Goal: Information Seeking & Learning: Learn about a topic

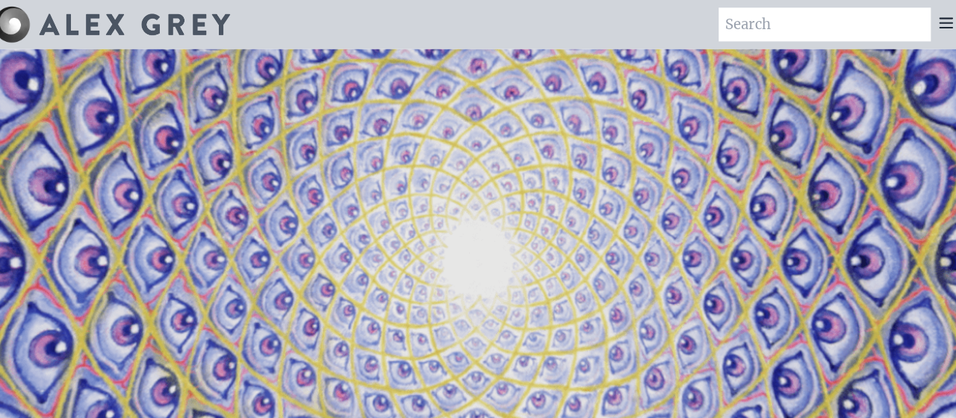
click at [123, 25] on img at bounding box center [144, 23] width 186 height 21
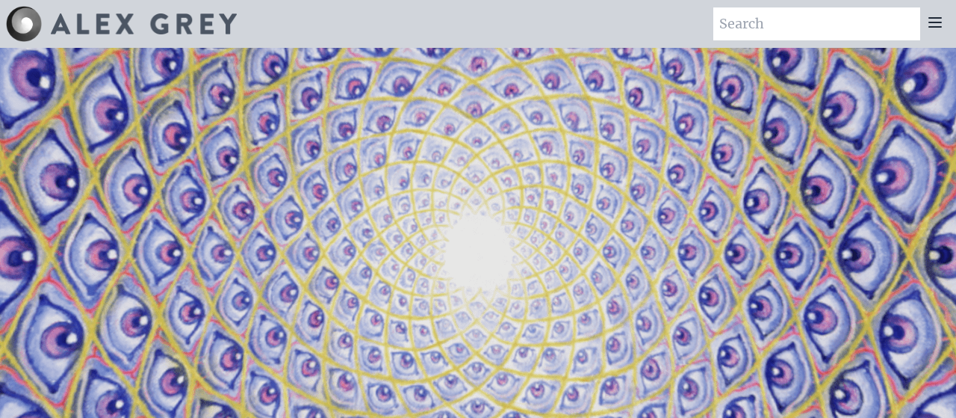
click at [932, 20] on icon at bounding box center [935, 22] width 18 height 18
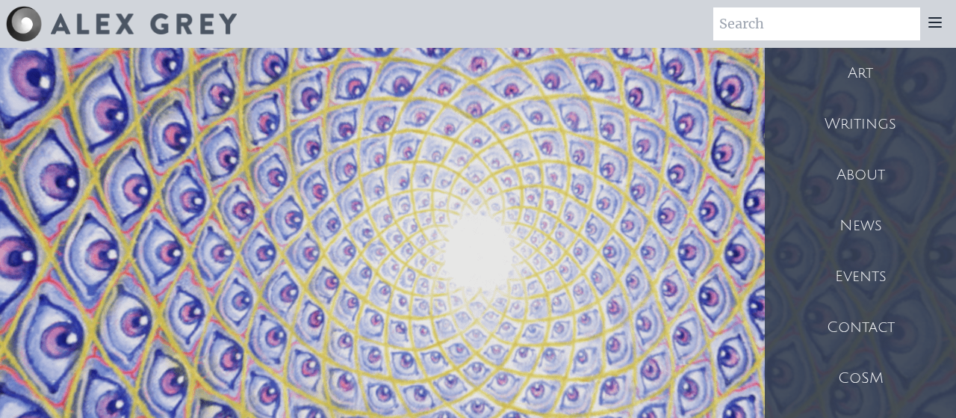
click at [875, 167] on div "About" at bounding box center [860, 174] width 191 height 51
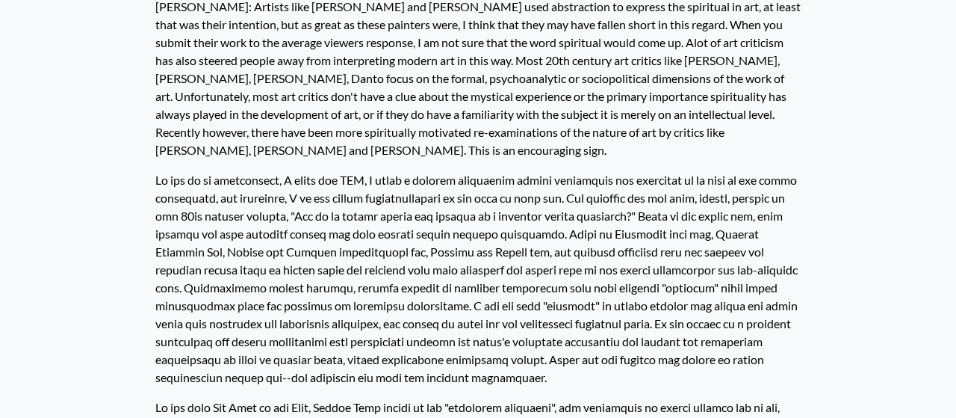
scroll to position [1492, 0]
